Goal: Transaction & Acquisition: Purchase product/service

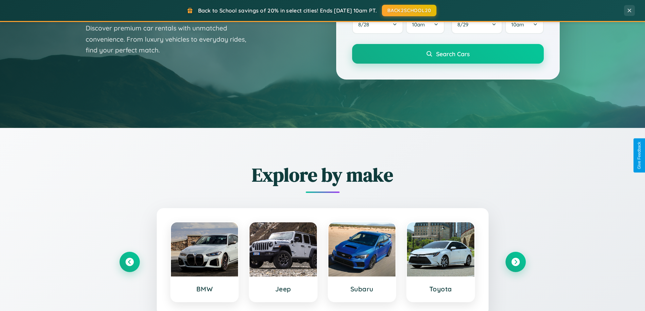
scroll to position [1303, 0]
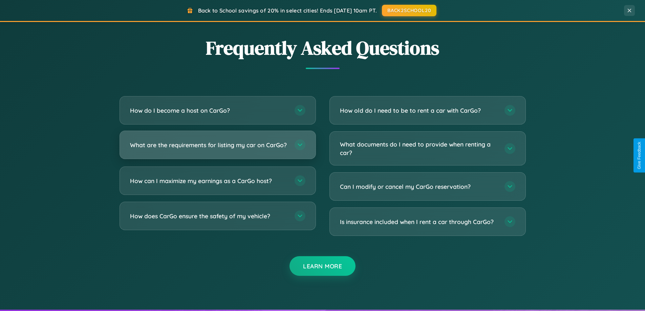
click at [217, 148] on h3 "What are the requirements for listing my car on CarGo?" at bounding box center [209, 145] width 158 height 8
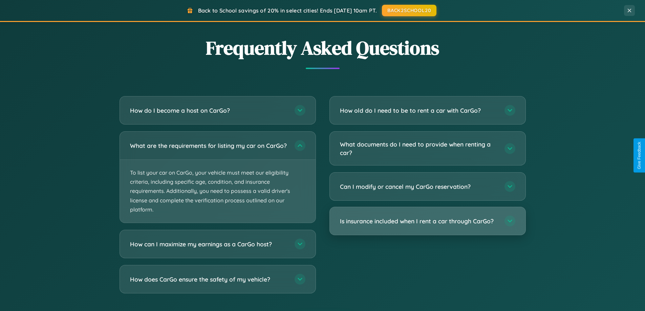
click at [427, 222] on h3 "Is insurance included when I rent a car through CarGo?" at bounding box center [419, 221] width 158 height 8
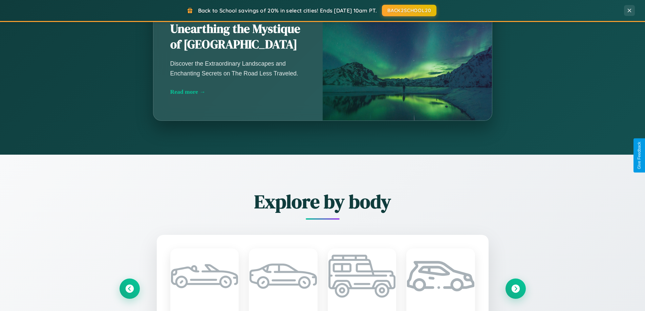
scroll to position [466, 0]
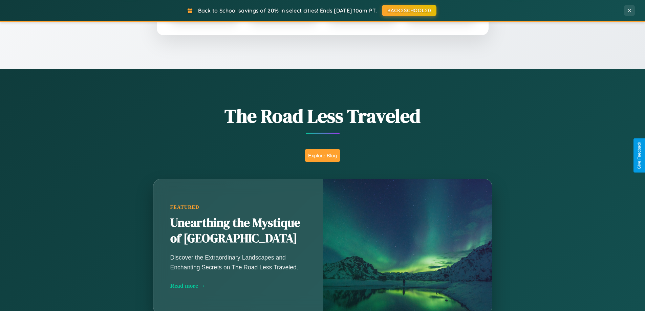
click at [322, 155] on button "Explore Blog" at bounding box center [323, 155] width 36 height 13
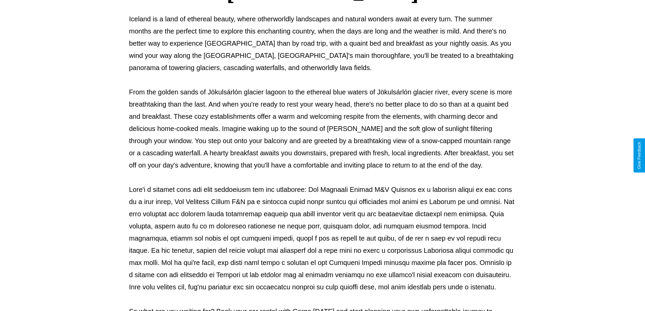
scroll to position [219, 0]
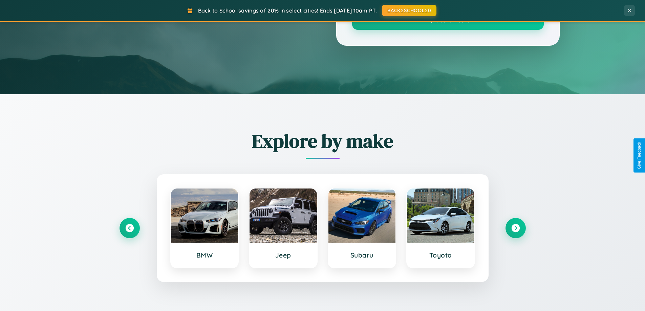
scroll to position [466, 0]
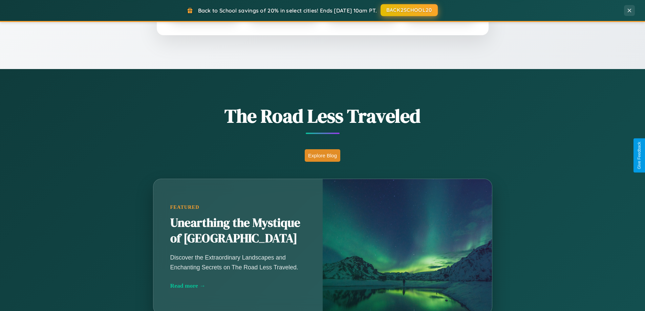
click at [409, 10] on button "BACK2SCHOOL20" at bounding box center [409, 10] width 57 height 12
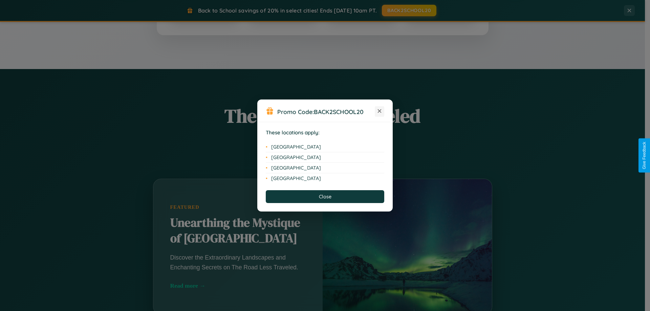
click at [380, 111] on icon at bounding box center [380, 111] width 4 height 4
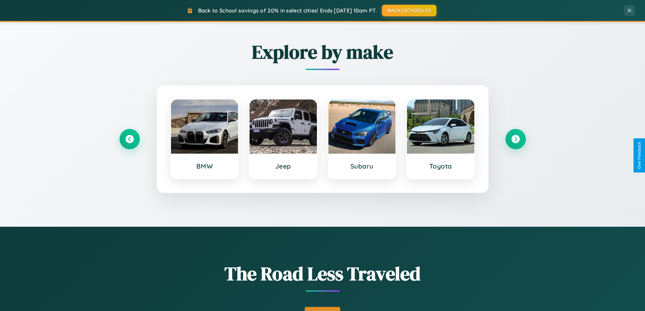
scroll to position [0, 0]
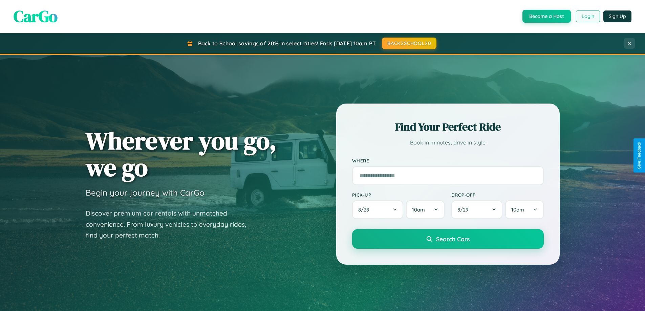
click at [588, 16] on button "Login" at bounding box center [588, 16] width 24 height 12
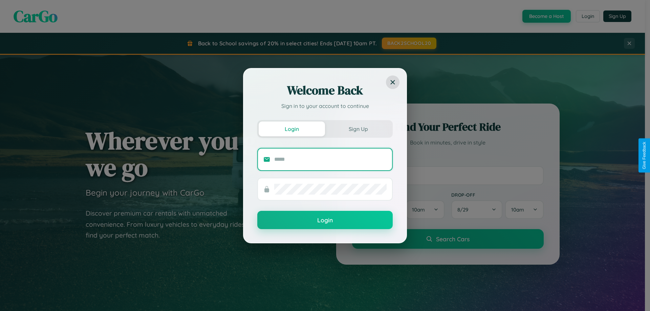
click at [331, 159] on input "text" at bounding box center [330, 159] width 112 height 11
type input "**********"
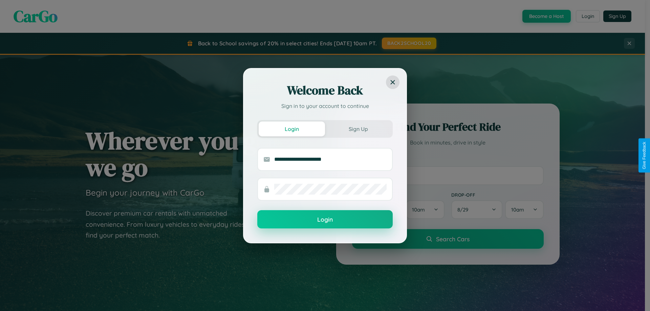
click at [325, 220] on button "Login" at bounding box center [324, 219] width 135 height 18
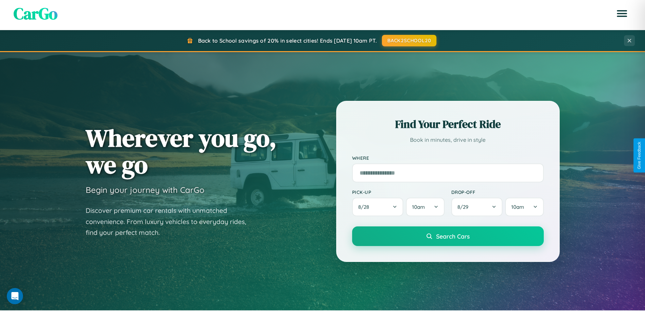
scroll to position [20, 0]
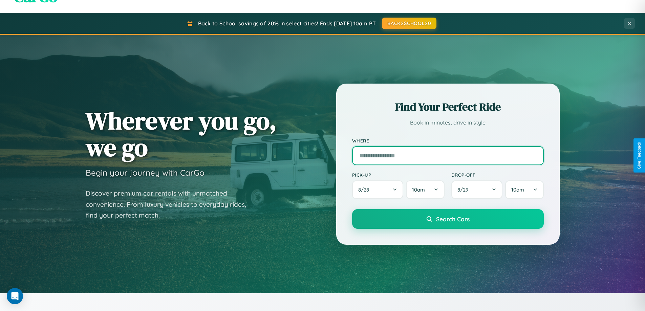
click at [448, 155] on input "text" at bounding box center [448, 155] width 192 height 19
type input "**********"
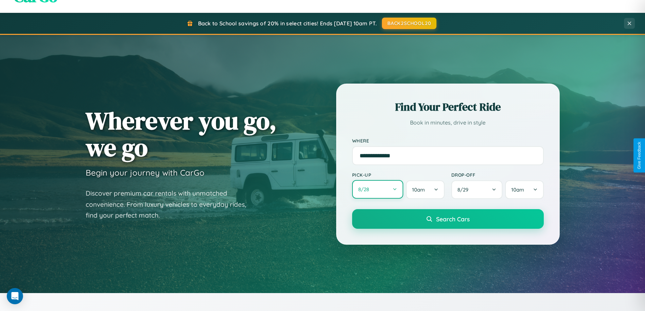
click at [378, 190] on button "8 / 28" at bounding box center [377, 189] width 51 height 19
select select "*"
select select "****"
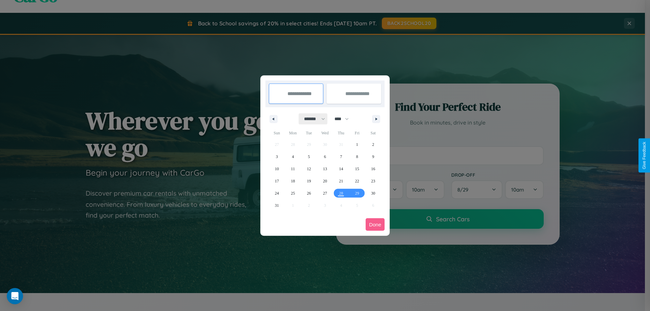
drag, startPoint x: 312, startPoint y: 119, endPoint x: 325, endPoint y: 136, distance: 21.7
click at [312, 119] on select "******* ******** ***** ***** *** **** **** ****** ********* ******* ******** **…" at bounding box center [313, 118] width 29 height 11
select select "*"
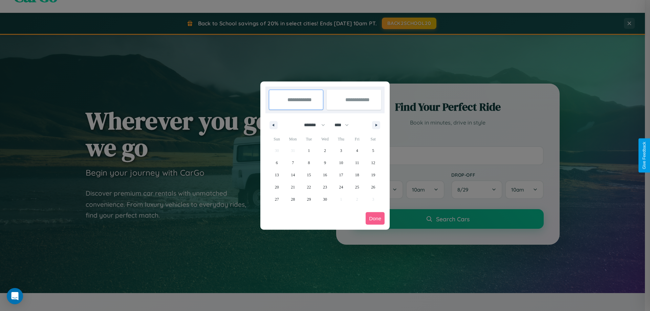
click at [345, 125] on select "**** **** **** **** **** **** **** **** **** **** **** **** **** **** **** ****…" at bounding box center [341, 125] width 20 height 11
select select "****"
click at [373, 175] on span "18" at bounding box center [373, 175] width 4 height 12
type input "**********"
click at [309, 199] on span "28" at bounding box center [309, 199] width 4 height 12
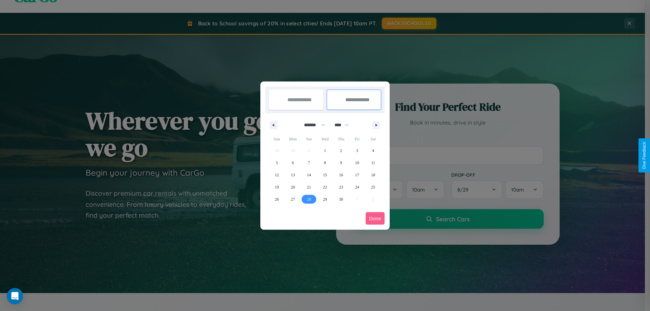
type input "**********"
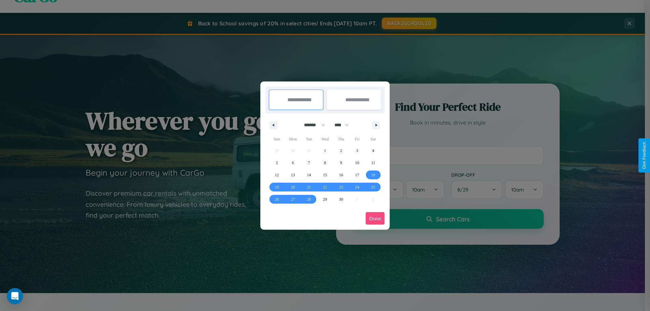
click at [375, 218] on button "Done" at bounding box center [375, 218] width 19 height 13
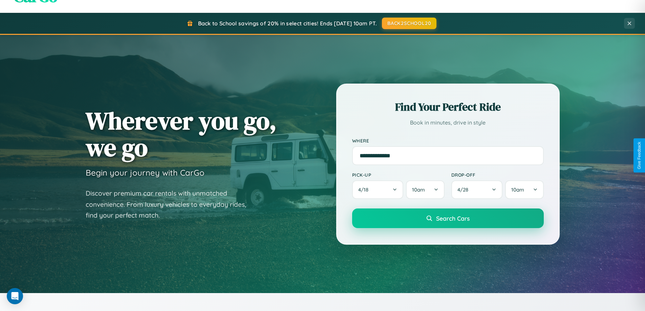
click at [448, 218] on span "Search Cars" at bounding box center [453, 218] width 34 height 7
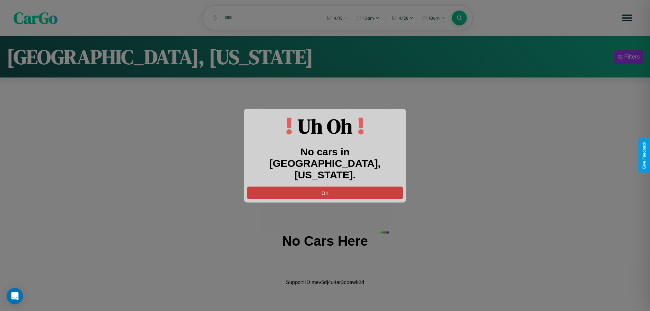
click at [325, 187] on button "OK" at bounding box center [325, 193] width 156 height 13
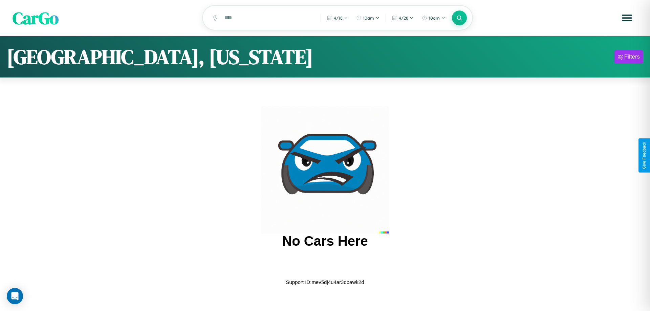
click at [36, 18] on span "CarGo" at bounding box center [36, 17] width 46 height 23
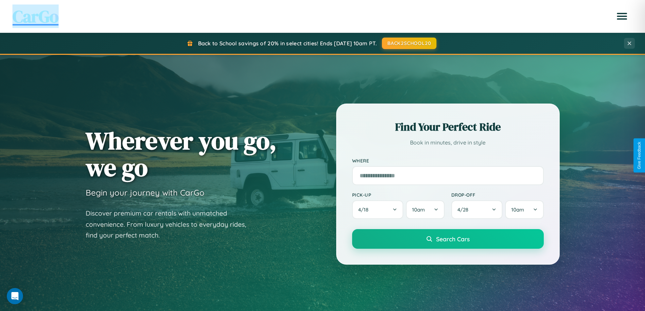
scroll to position [292, 0]
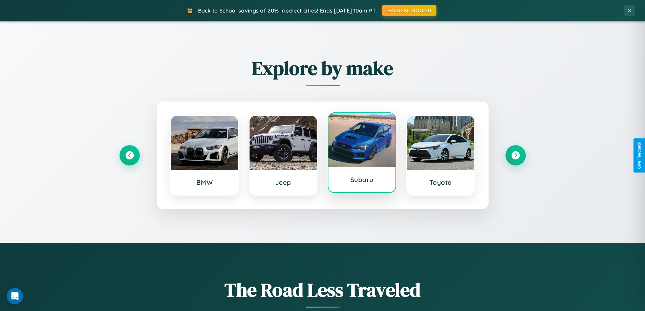
click at [362, 154] on div at bounding box center [361, 140] width 67 height 54
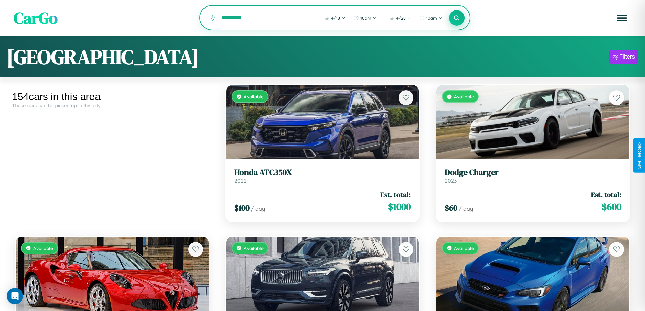
type input "**********"
click at [457, 18] on icon at bounding box center [457, 18] width 6 height 6
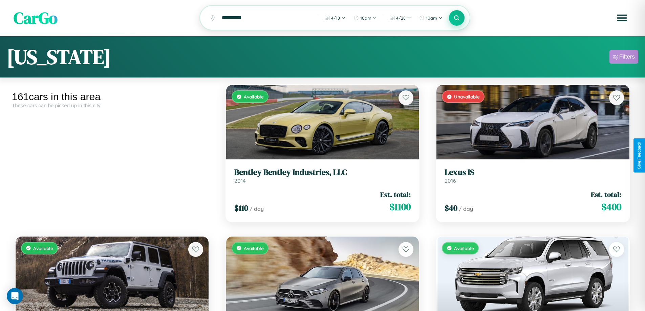
click at [624, 58] on div "Filters" at bounding box center [627, 57] width 16 height 7
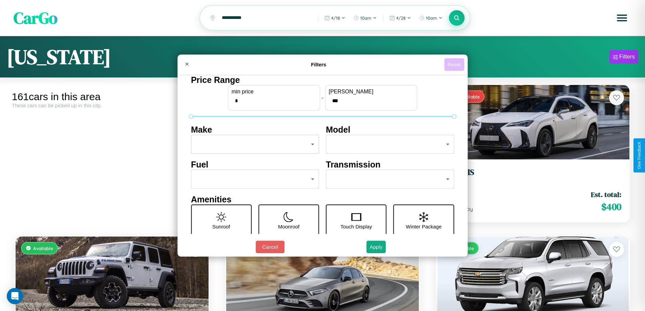
click at [455, 64] on button "Reset" at bounding box center [454, 64] width 20 height 13
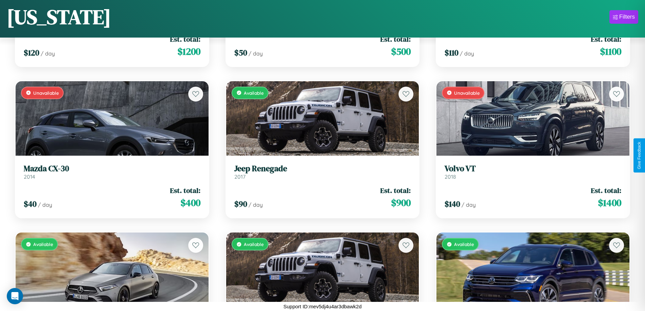
scroll to position [1005, 0]
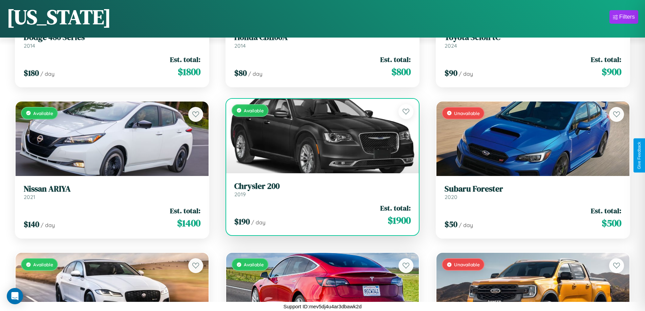
click at [320, 192] on link "Chrysler 200 2019" at bounding box center [322, 190] width 177 height 17
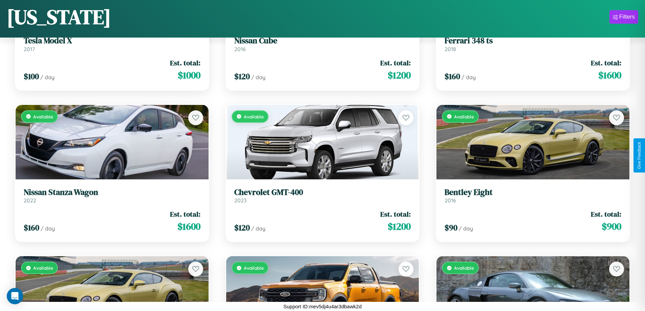
scroll to position [4038, 0]
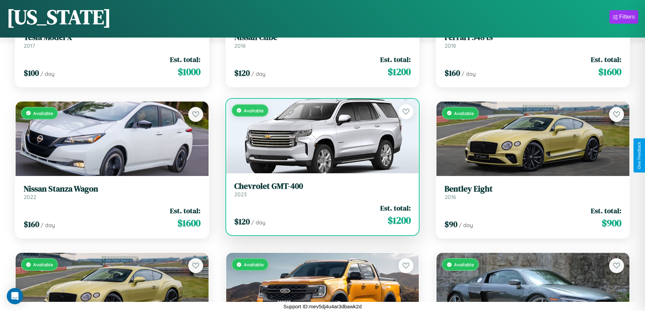
click at [320, 189] on h3 "Chevrolet GMT-400" at bounding box center [322, 187] width 177 height 10
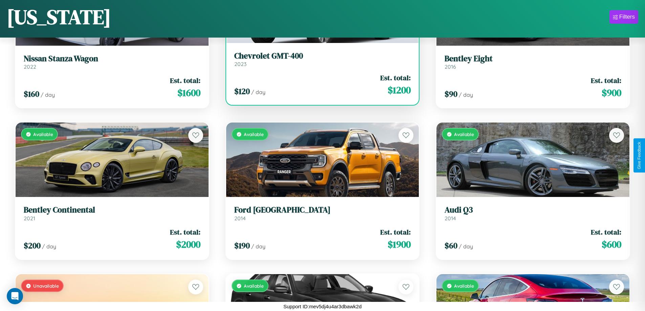
scroll to position [7222, 0]
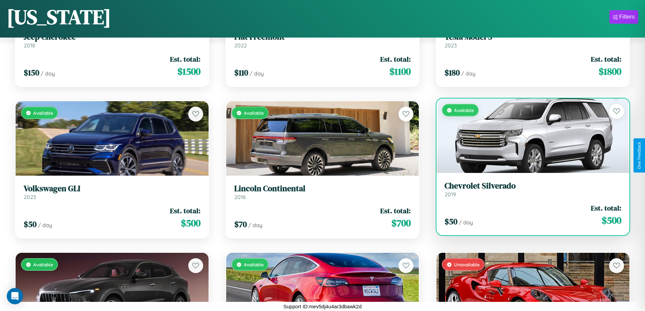
click at [529, 215] on div "$ 50 / day Est. total: $ 500" at bounding box center [533, 215] width 177 height 24
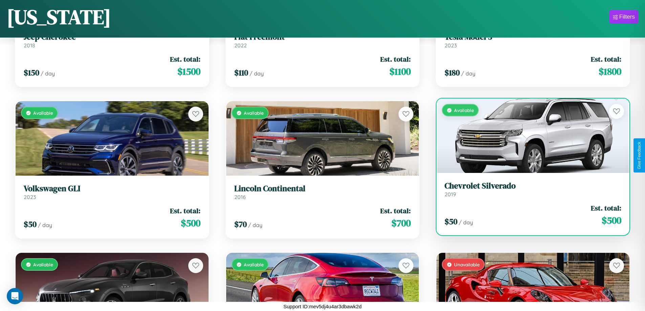
click at [529, 215] on div "$ 50 / day Est. total: $ 500" at bounding box center [533, 215] width 177 height 24
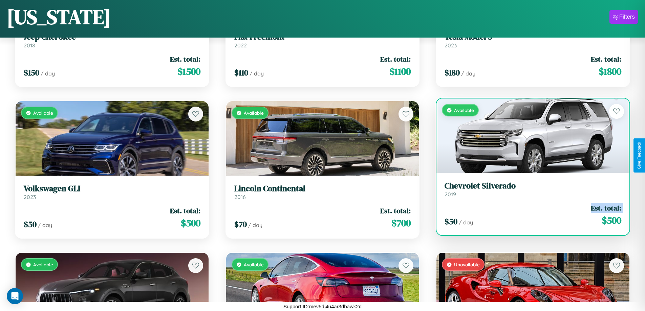
click at [529, 215] on div "$ 50 / day Est. total: $ 500" at bounding box center [533, 215] width 177 height 24
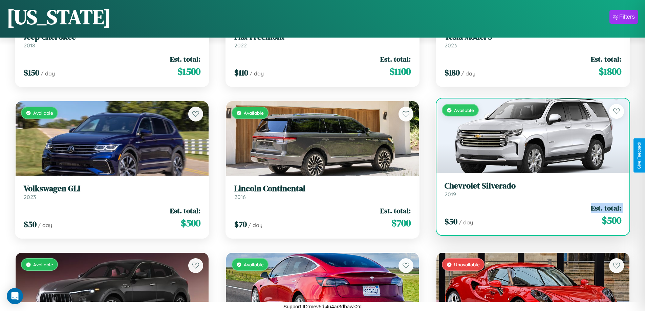
click at [529, 215] on div "$ 50 / day Est. total: $ 500" at bounding box center [533, 215] width 177 height 24
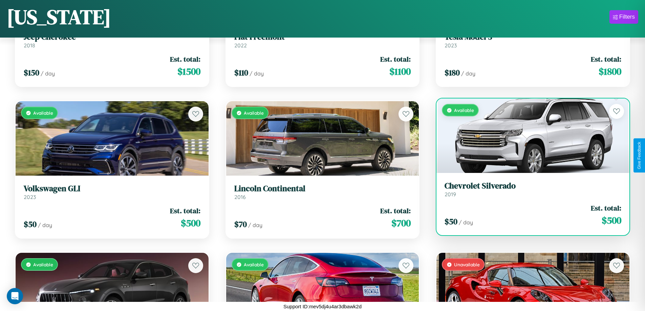
click at [529, 215] on div "$ 50 / day Est. total: $ 500" at bounding box center [533, 215] width 177 height 24
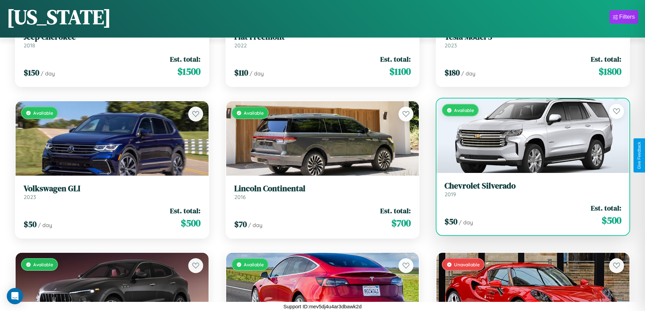
click at [529, 189] on h3 "Chevrolet Silverado" at bounding box center [533, 186] width 177 height 10
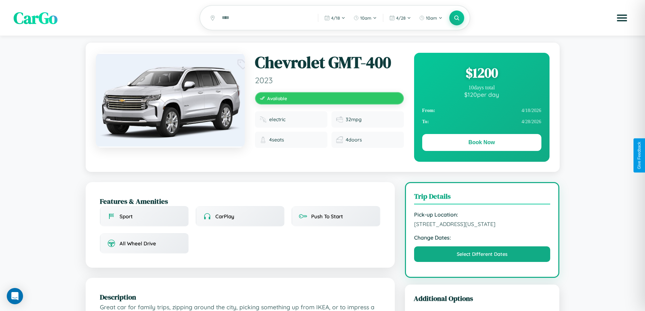
click at [482, 74] on div "$ 1200" at bounding box center [481, 73] width 119 height 18
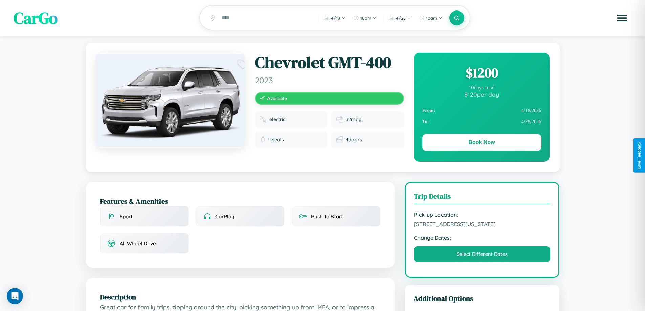
click at [482, 74] on div "$ 1200" at bounding box center [481, 73] width 119 height 18
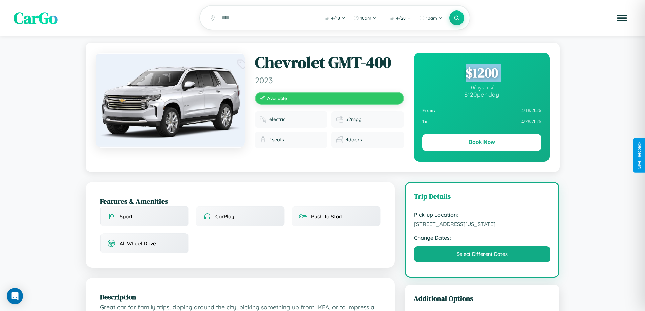
click at [482, 74] on div "$ 1200" at bounding box center [481, 73] width 119 height 18
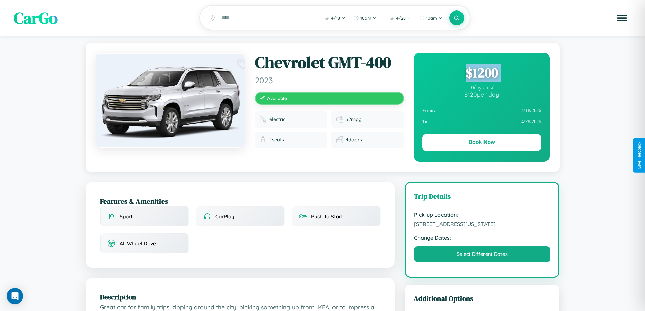
click at [482, 74] on div "$ 1200" at bounding box center [481, 73] width 119 height 18
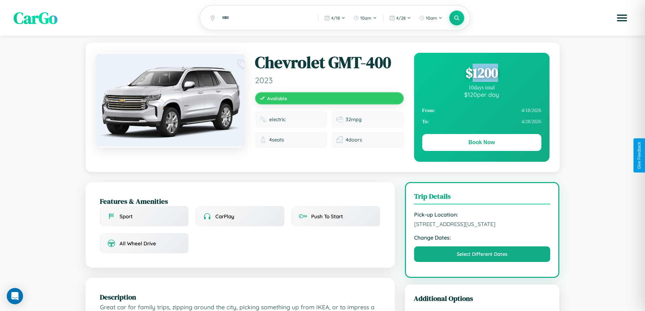
click at [482, 74] on div "$ 1200" at bounding box center [481, 73] width 119 height 18
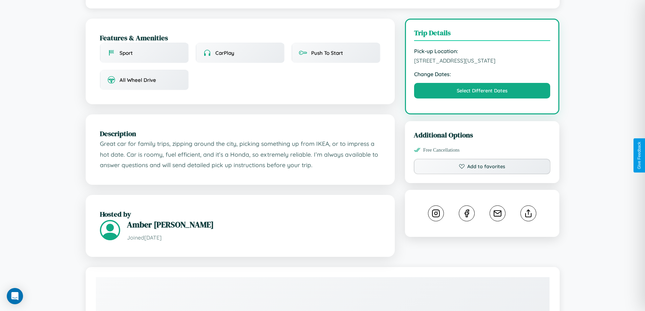
scroll to position [183, 0]
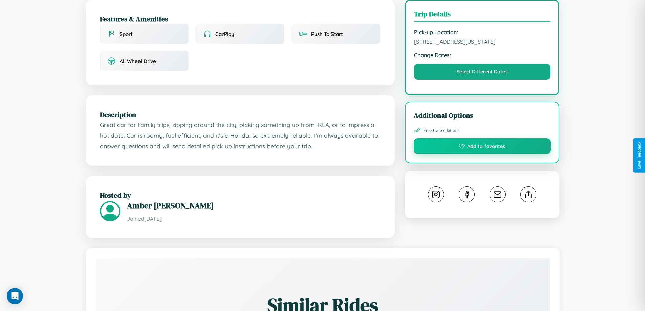
click at [482, 154] on button "Add to favorites" at bounding box center [482, 147] width 137 height 16
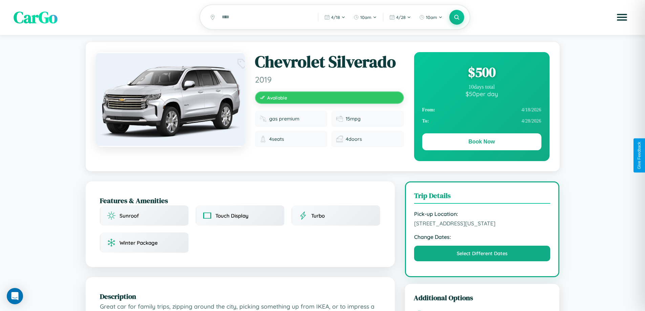
scroll to position [183, 0]
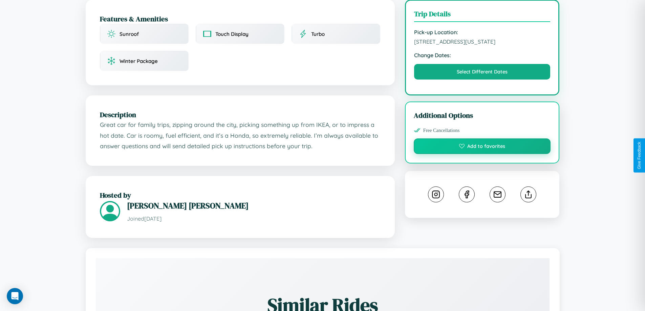
click at [482, 154] on button "Add to favorites" at bounding box center [482, 147] width 137 height 16
